Goal: Information Seeking & Learning: Learn about a topic

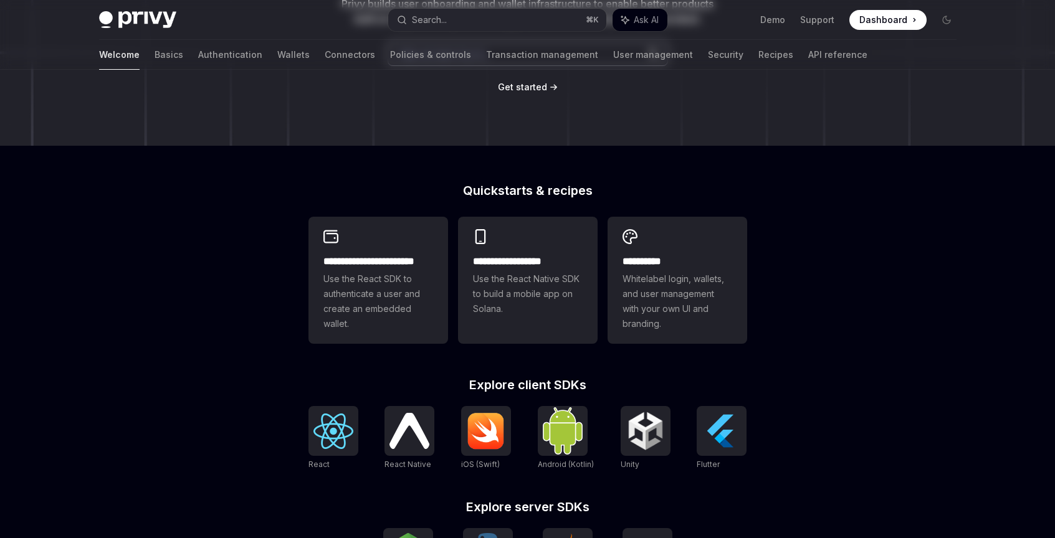
scroll to position [252, 0]
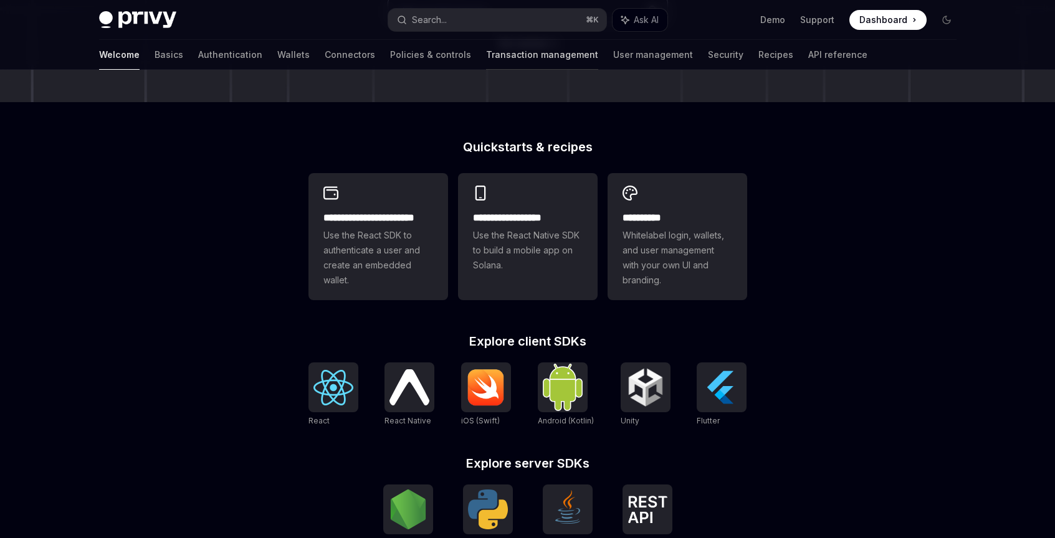
click at [507, 47] on link "Transaction management" at bounding box center [542, 55] width 112 height 30
type textarea "*"
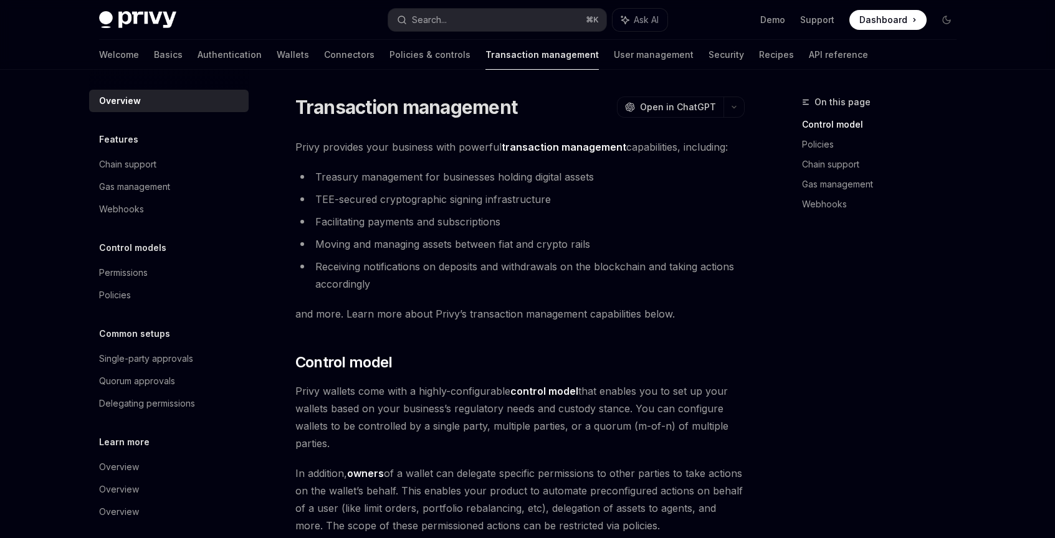
click at [410, 277] on li "Receiving notifications on deposits and withdrawals on the blockchain and takin…" at bounding box center [519, 275] width 449 height 35
click at [444, 233] on ul "Treasury management for businesses holding digital assets TEE-secured cryptogra…" at bounding box center [519, 230] width 449 height 125
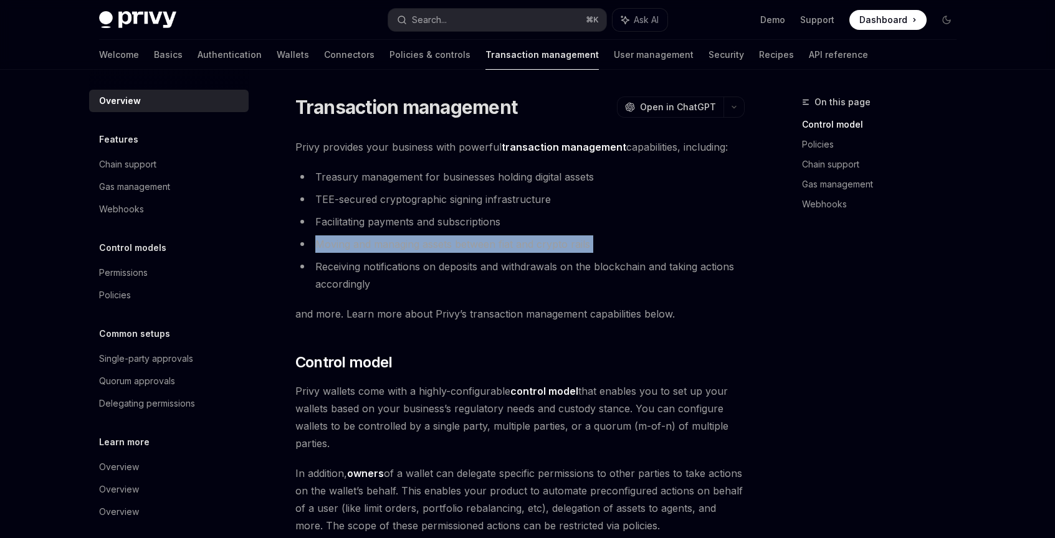
click at [447, 262] on li "Receiving notifications on deposits and withdrawals on the blockchain and takin…" at bounding box center [519, 275] width 449 height 35
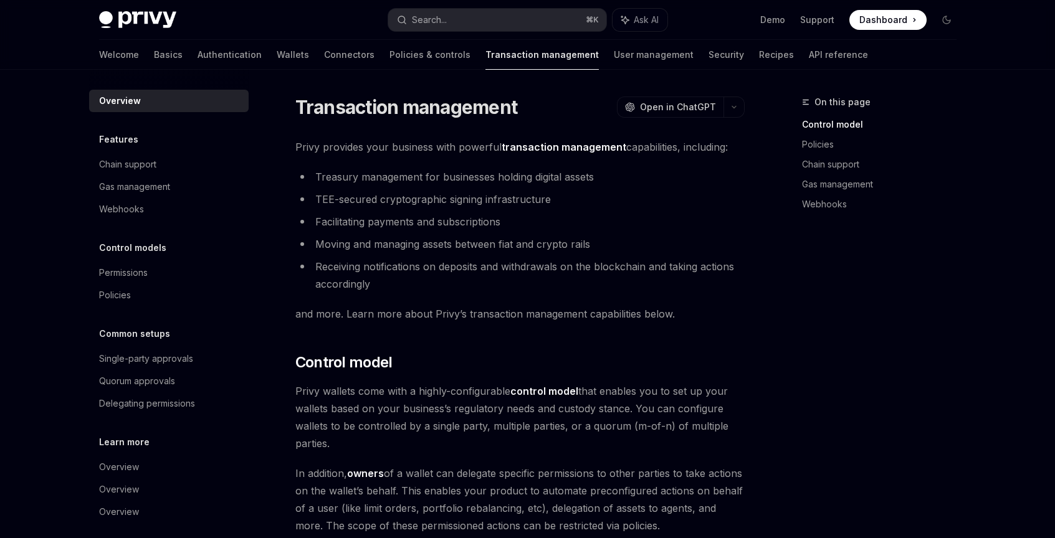
click at [447, 262] on li "Receiving notifications on deposits and withdrawals on the blockchain and takin…" at bounding box center [519, 275] width 449 height 35
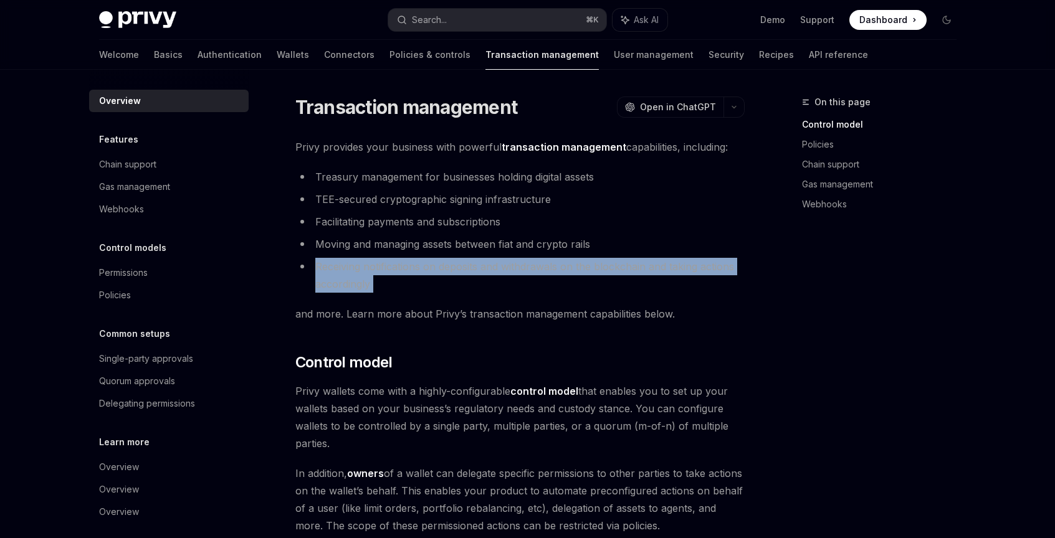
click at [456, 253] on ul "Treasury management for businesses holding digital assets TEE-secured cryptogra…" at bounding box center [519, 230] width 449 height 125
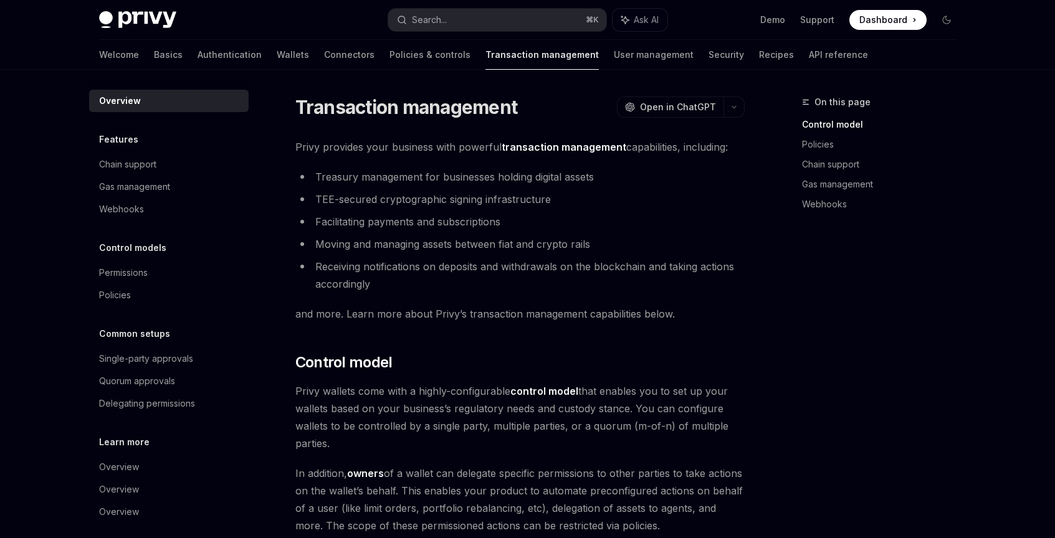
click at [456, 253] on ul "Treasury management for businesses holding digital assets TEE-secured cryptogra…" at bounding box center [519, 230] width 449 height 125
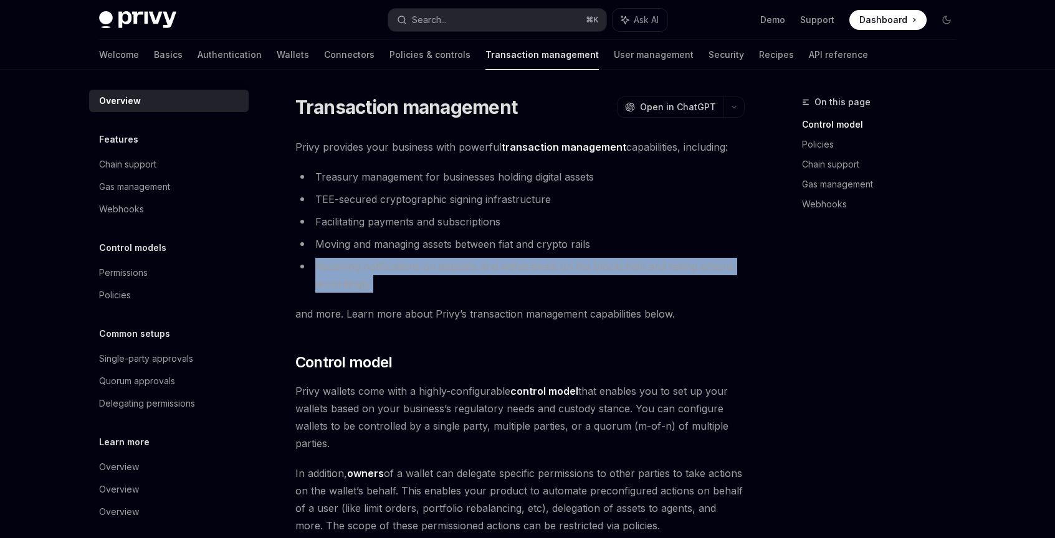
click at [436, 252] on li "Moving and managing assets between fiat and crypto rails" at bounding box center [519, 244] width 449 height 17
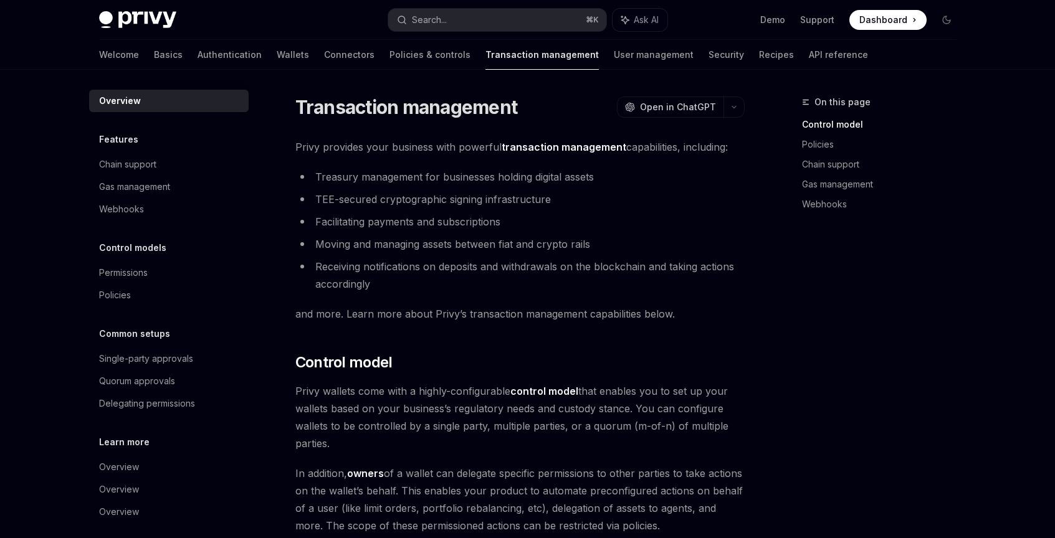
click at [436, 252] on li "Moving and managing assets between fiat and crypto rails" at bounding box center [519, 244] width 449 height 17
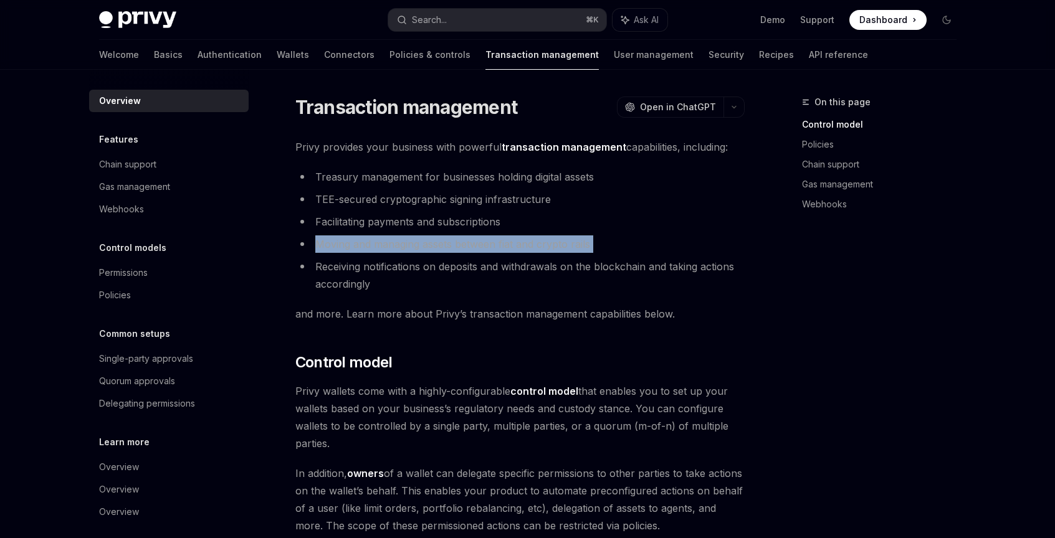
click at [377, 281] on li "Receiving notifications on deposits and withdrawals on the blockchain and takin…" at bounding box center [519, 275] width 449 height 35
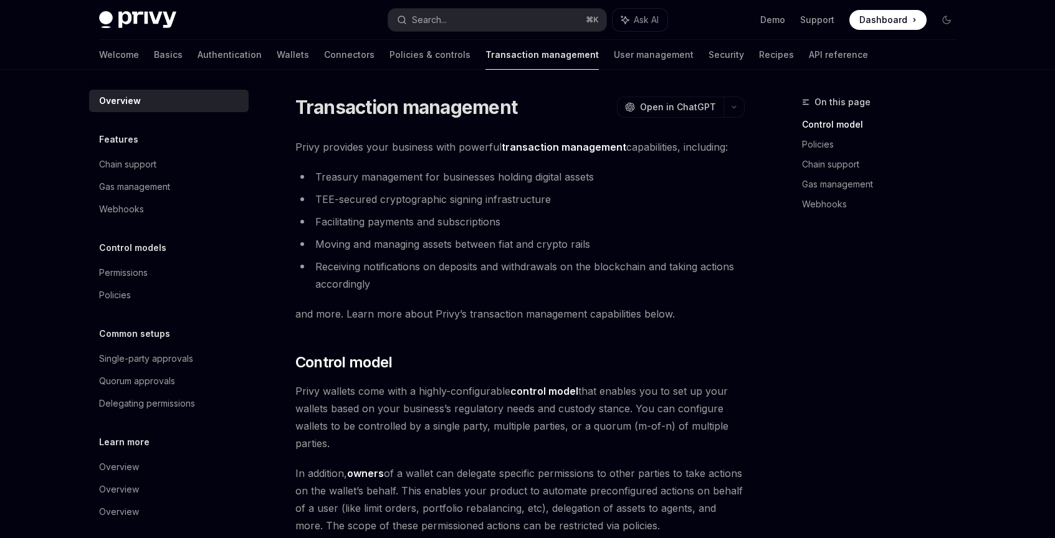
click at [377, 281] on li "Receiving notifications on deposits and withdrawals on the blockchain and takin…" at bounding box center [519, 275] width 449 height 35
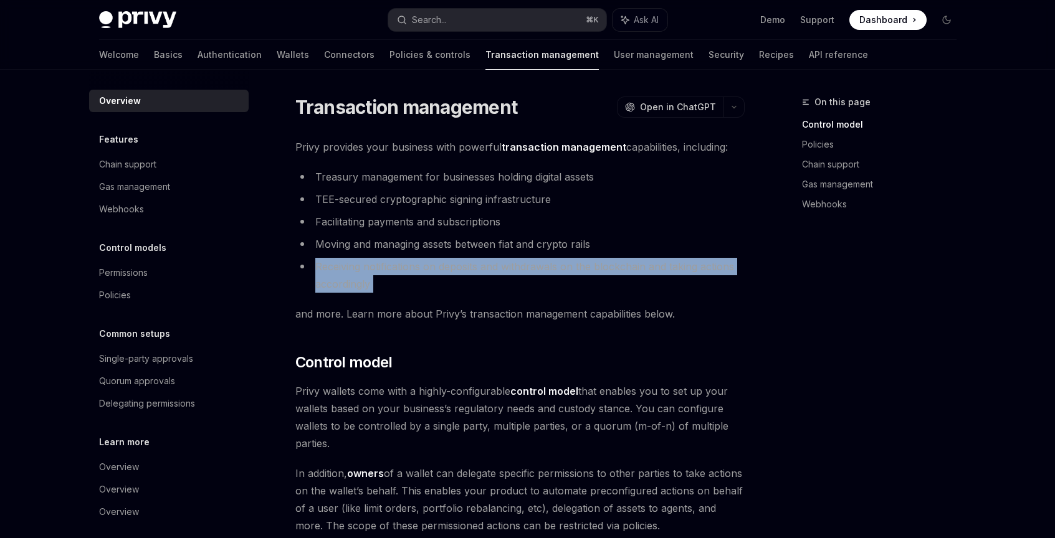
click at [377, 281] on li "Receiving notifications on deposits and withdrawals on the blockchain and takin…" at bounding box center [519, 275] width 449 height 35
click at [340, 284] on li "Receiving notifications on deposits and withdrawals on the blockchain and takin…" at bounding box center [519, 275] width 449 height 35
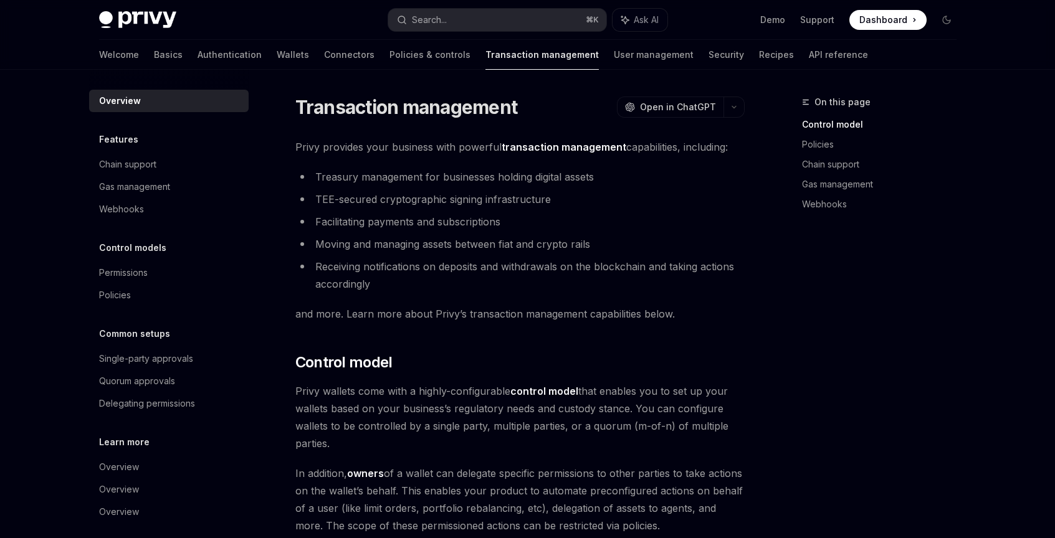
click at [340, 284] on li "Receiving notifications on deposits and withdrawals on the blockchain and takin…" at bounding box center [519, 275] width 449 height 35
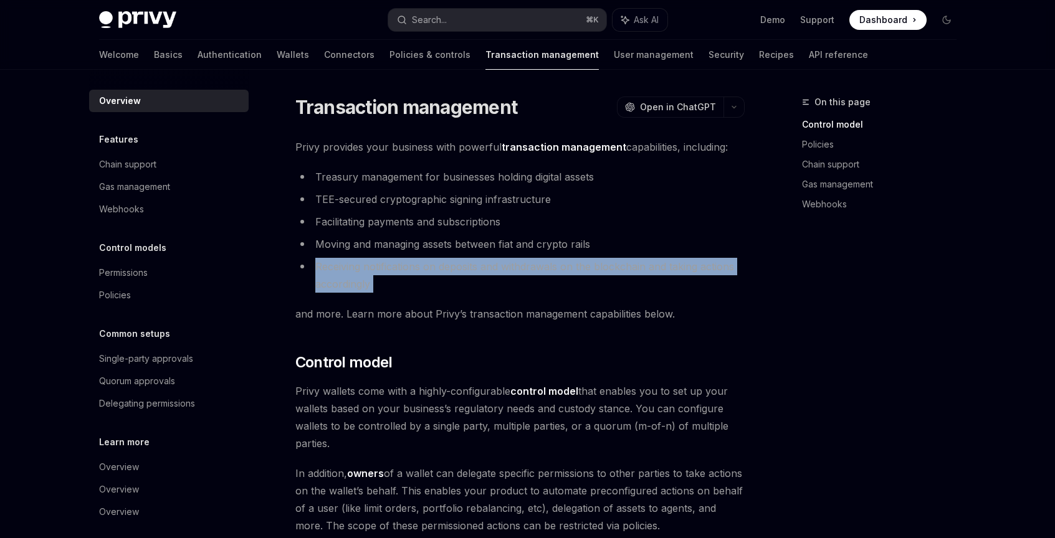
click at [328, 284] on li "Receiving notifications on deposits and withdrawals on the blockchain and takin…" at bounding box center [519, 275] width 449 height 35
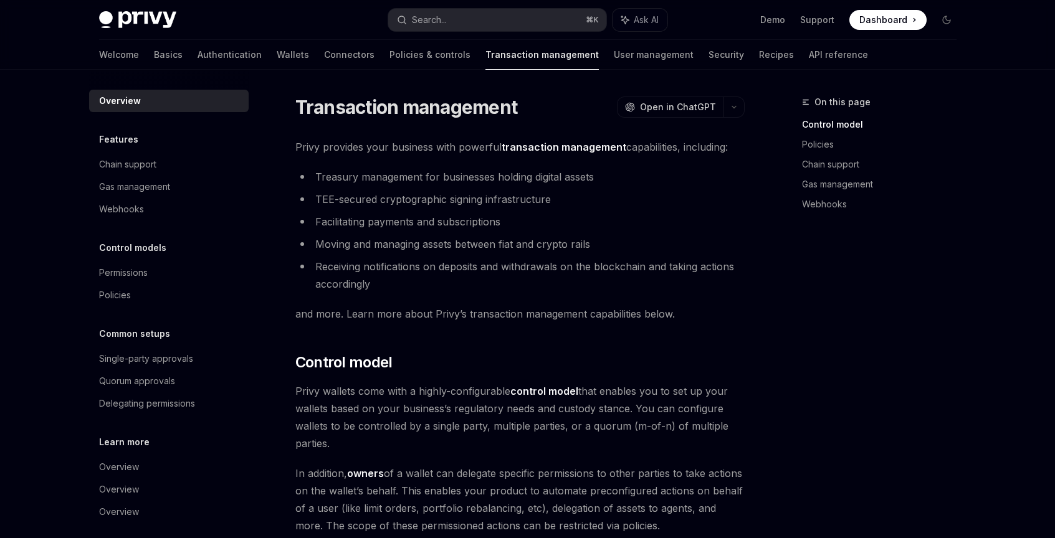
click at [328, 284] on li "Receiving notifications on deposits and withdrawals on the blockchain and takin…" at bounding box center [519, 275] width 449 height 35
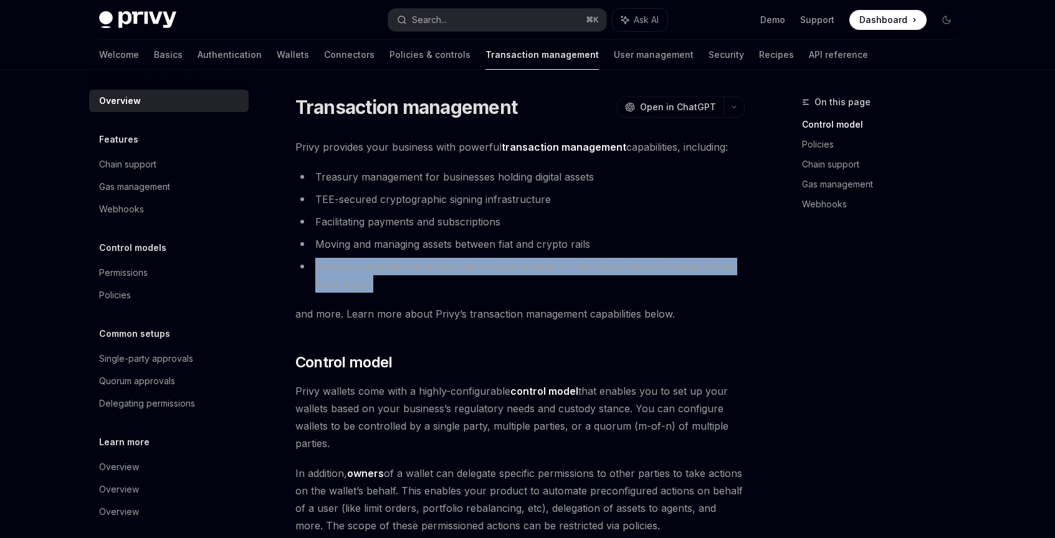
click at [328, 284] on li "Receiving notifications on deposits and withdrawals on the blockchain and takin…" at bounding box center [519, 275] width 449 height 35
click at [329, 287] on li "Receiving notifications on deposits and withdrawals on the blockchain and takin…" at bounding box center [519, 275] width 449 height 35
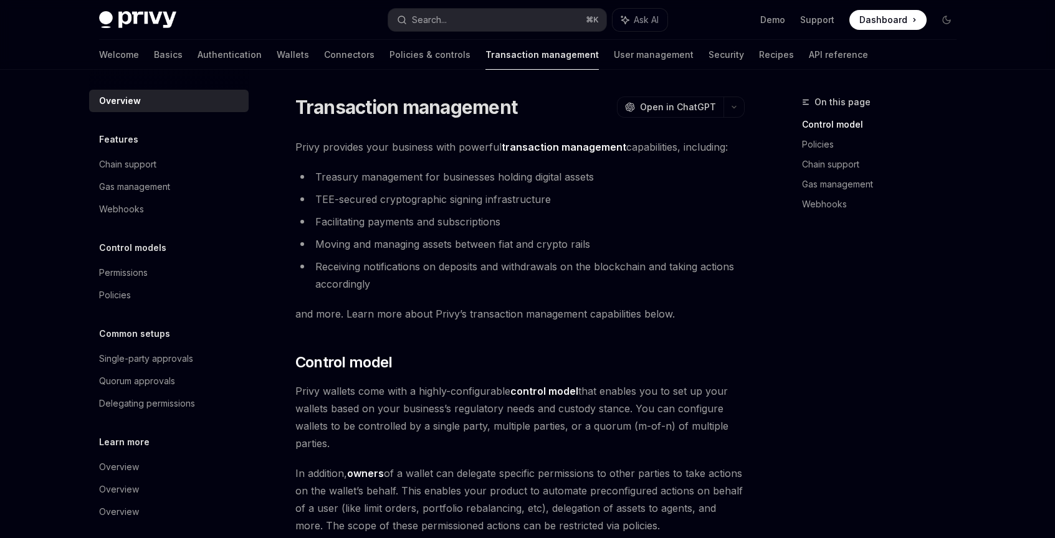
click at [329, 287] on li "Receiving notifications on deposits and withdrawals on the blockchain and takin…" at bounding box center [519, 275] width 449 height 35
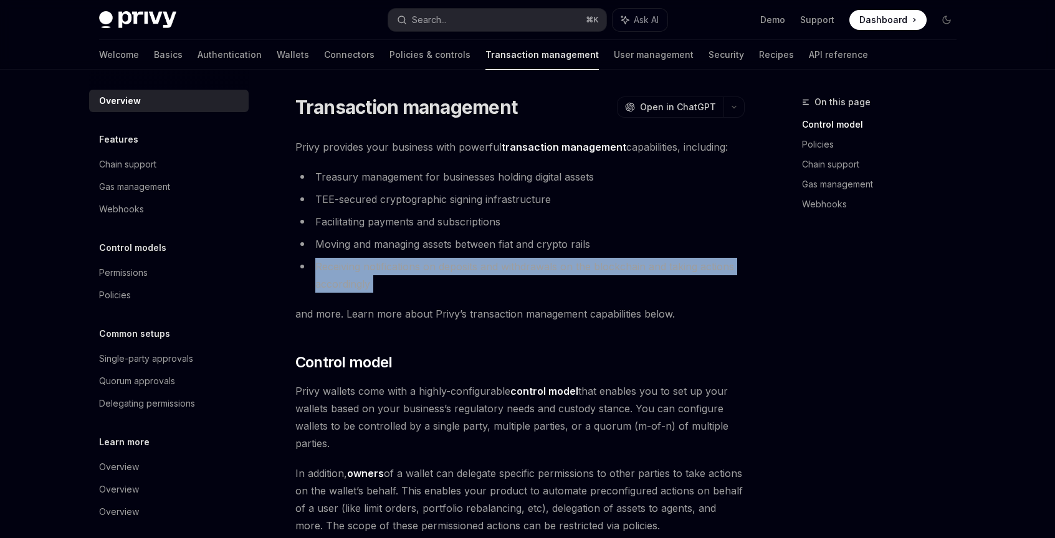
click at [329, 287] on li "Receiving notifications on deposits and withdrawals on the blockchain and takin…" at bounding box center [519, 275] width 449 height 35
click at [323, 285] on li "Receiving notifications on deposits and withdrawals on the blockchain and takin…" at bounding box center [519, 275] width 449 height 35
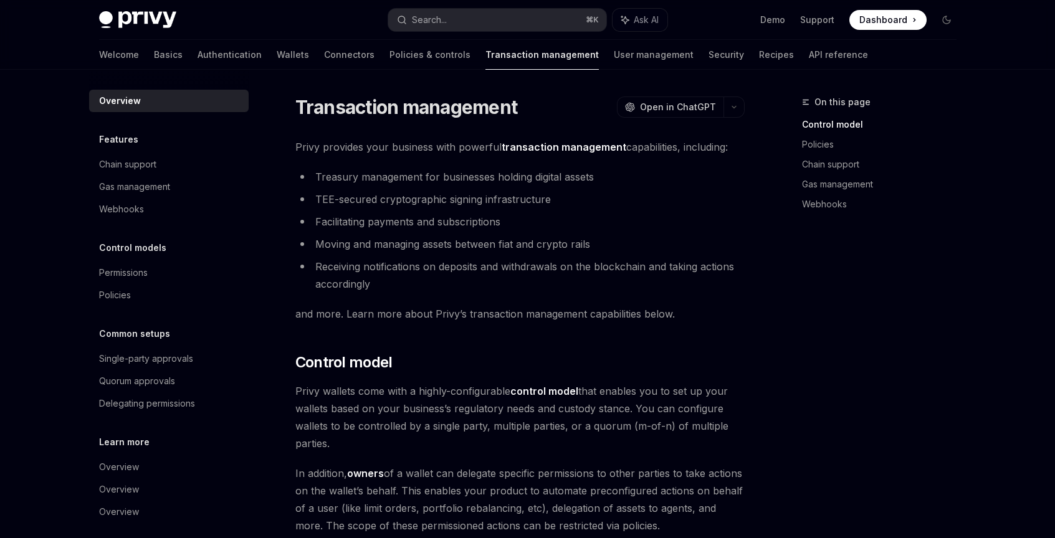
click at [323, 285] on li "Receiving notifications on deposits and withdrawals on the blockchain and takin…" at bounding box center [519, 275] width 449 height 35
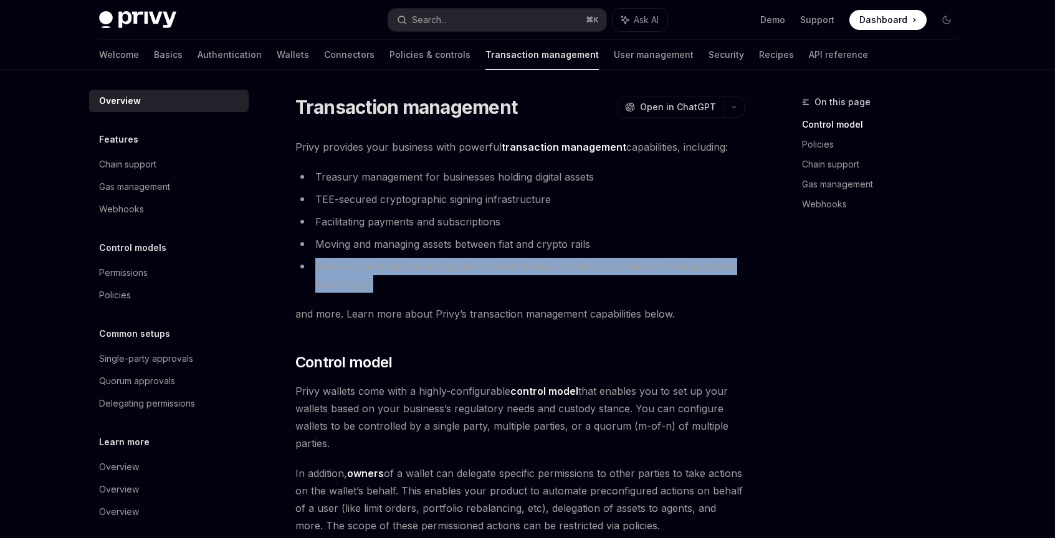
click at [323, 292] on li "Receiving notifications on deposits and withdrawals on the blockchain and takin…" at bounding box center [519, 275] width 449 height 35
